Goal: Task Accomplishment & Management: Complete application form

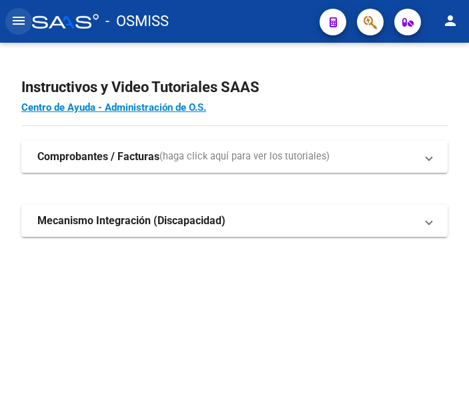
click at [19, 23] on mat-icon "menu" at bounding box center [19, 21] width 16 height 16
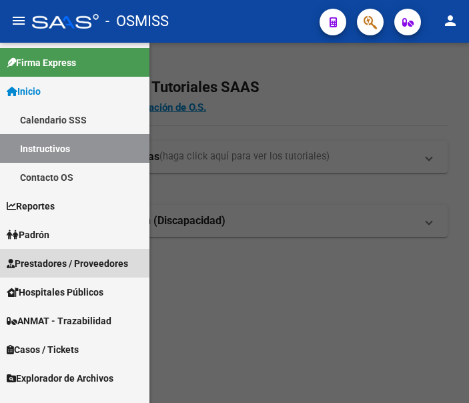
click at [56, 266] on span "Prestadores / Proveedores" at bounding box center [67, 263] width 121 height 15
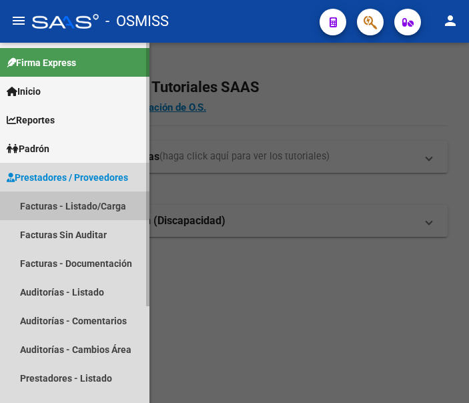
click at [82, 200] on link "Facturas - Listado/Carga" at bounding box center [74, 205] width 149 height 29
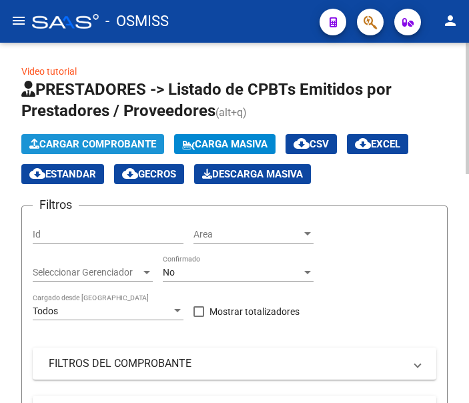
click at [117, 146] on span "Cargar Comprobante" at bounding box center [92, 144] width 127 height 12
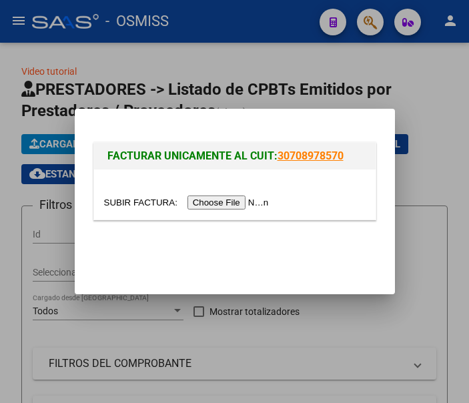
click at [224, 203] on input "file" at bounding box center [188, 202] width 169 height 14
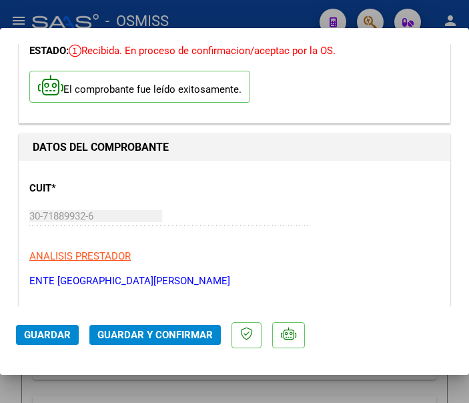
scroll to position [133, 0]
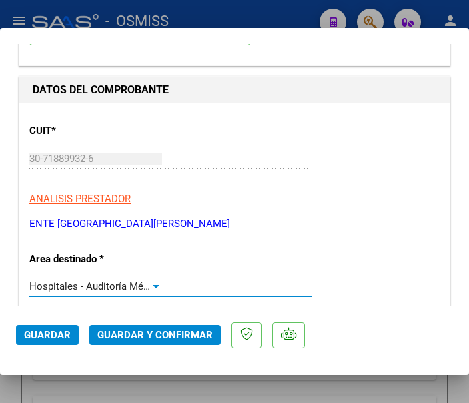
click at [154, 285] on div at bounding box center [156, 286] width 7 height 3
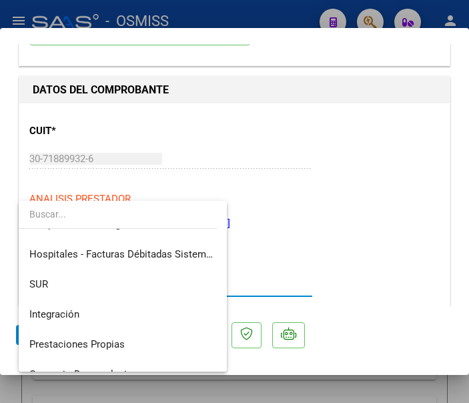
scroll to position [0, 0]
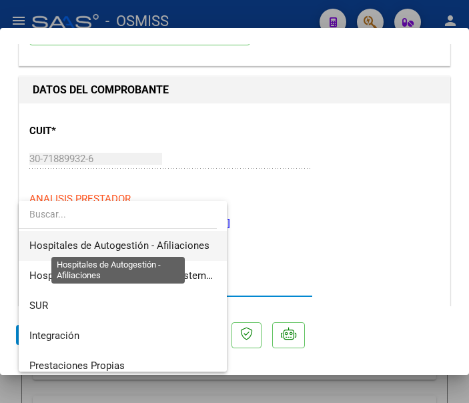
click at [172, 243] on span "Hospitales de Autogestión - Afiliaciones" at bounding box center [119, 245] width 180 height 12
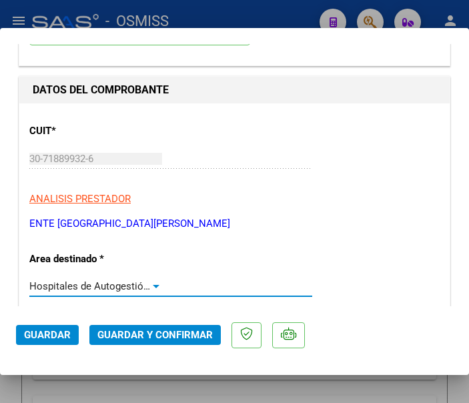
click at [152, 283] on div at bounding box center [156, 286] width 12 height 11
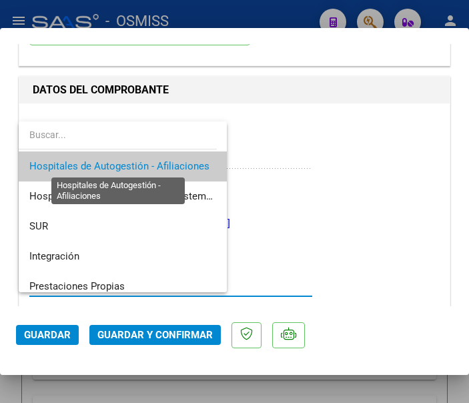
click at [164, 161] on span "Hospitales de Autogestión - Afiliaciones" at bounding box center [119, 166] width 180 height 12
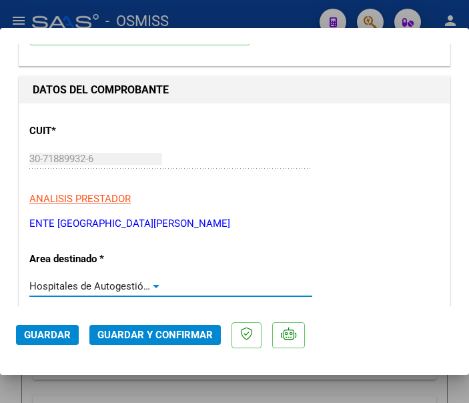
click at [153, 282] on div at bounding box center [156, 286] width 12 height 11
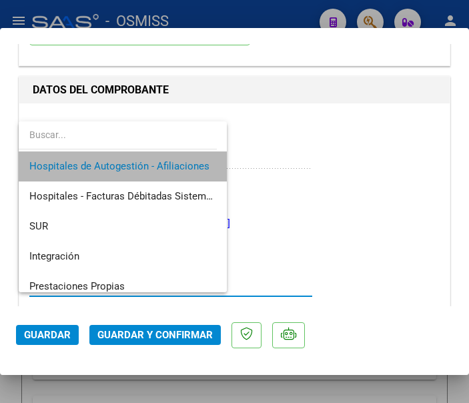
click at [161, 159] on span "Hospitales de Autogestión - Afiliaciones" at bounding box center [122, 166] width 187 height 30
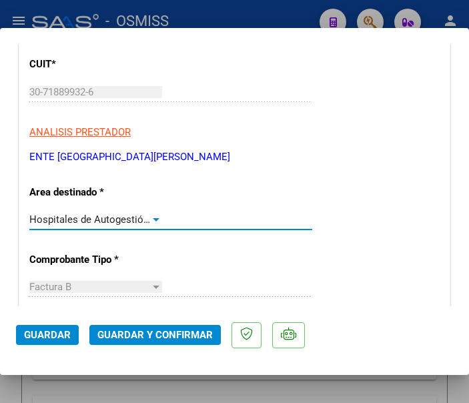
scroll to position [267, 0]
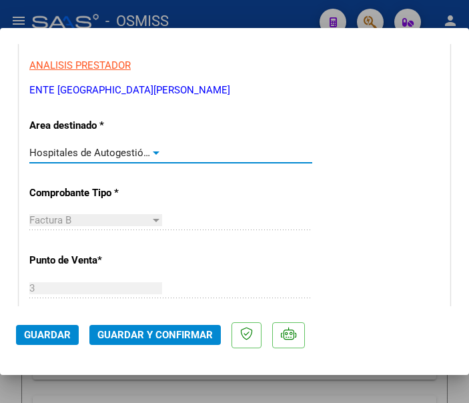
click at [153, 151] on div at bounding box center [156, 152] width 7 height 3
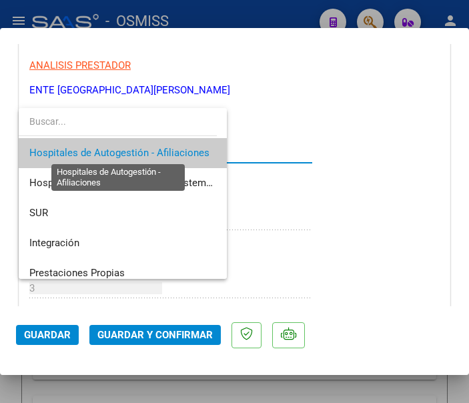
click at [151, 151] on span "Hospitales de Autogestión - Afiliaciones" at bounding box center [119, 153] width 180 height 12
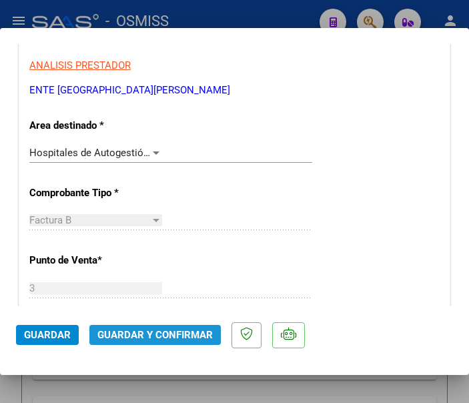
click at [151, 335] on span "Guardar y Confirmar" at bounding box center [154, 335] width 115 height 12
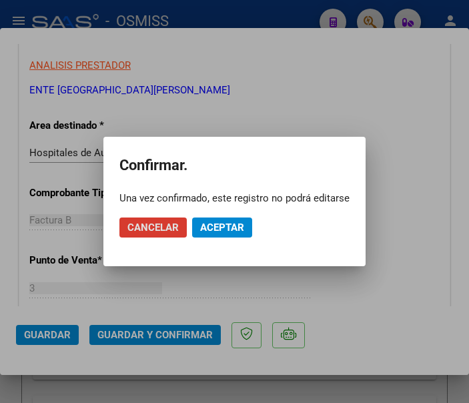
click at [220, 231] on span "Aceptar" at bounding box center [222, 227] width 44 height 12
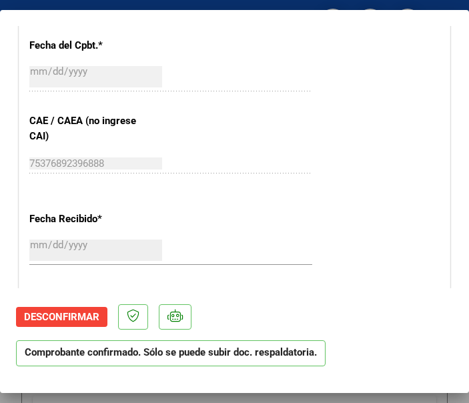
scroll to position [666, 0]
click at [294, 219] on div "Fecha Recibido * [DATE] Ingresar la fecha" at bounding box center [234, 239] width 410 height 76
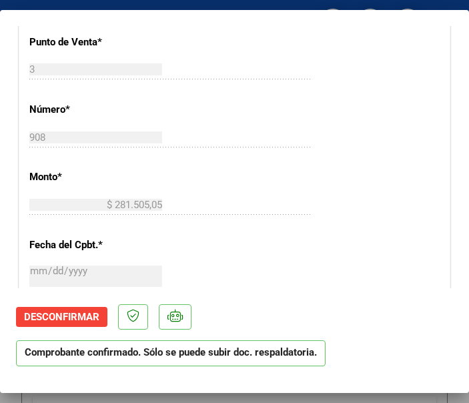
click at [202, 205] on div "$ 281.505,05 Ingresar el monto" at bounding box center [170, 205] width 283 height 20
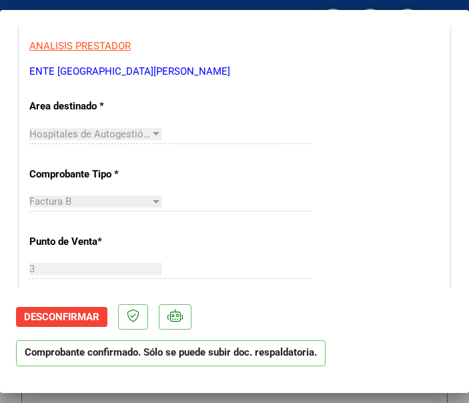
scroll to position [267, 0]
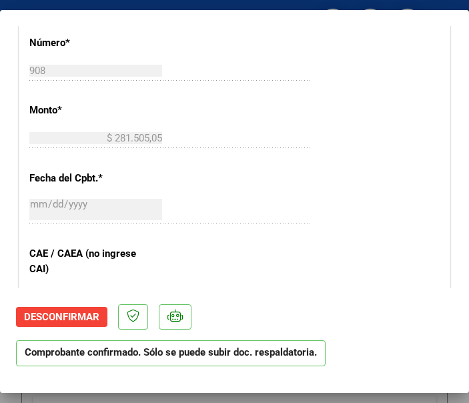
scroll to position [600, 0]
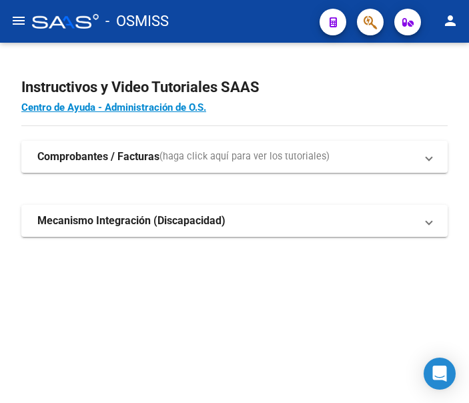
click at [21, 16] on mat-icon "menu" at bounding box center [19, 21] width 16 height 16
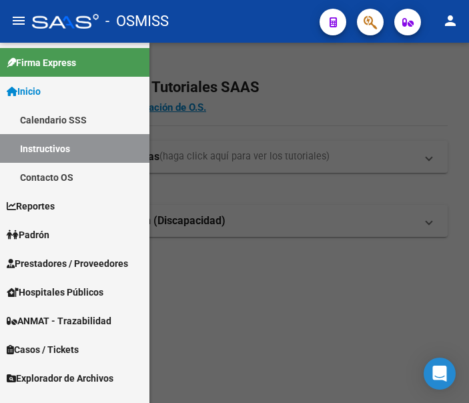
click at [62, 259] on span "Prestadores / Proveedores" at bounding box center [67, 263] width 121 height 15
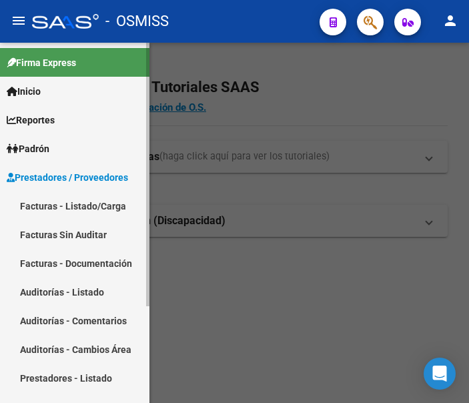
click at [72, 205] on link "Facturas - Listado/Carga" at bounding box center [74, 205] width 149 height 29
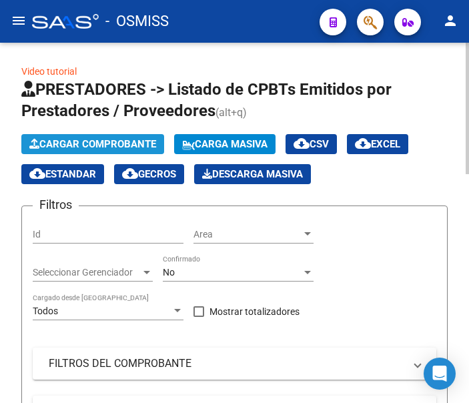
click at [111, 140] on span "Cargar Comprobante" at bounding box center [92, 144] width 127 height 12
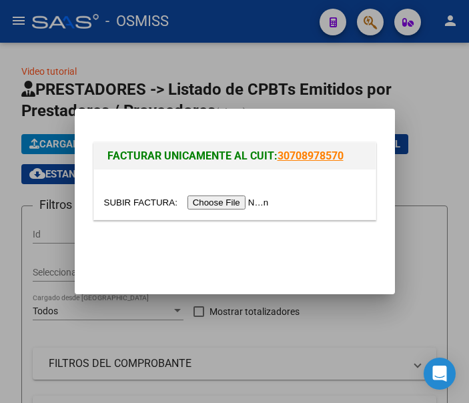
click at [239, 205] on input "file" at bounding box center [188, 202] width 169 height 14
